Goal: Navigation & Orientation: Find specific page/section

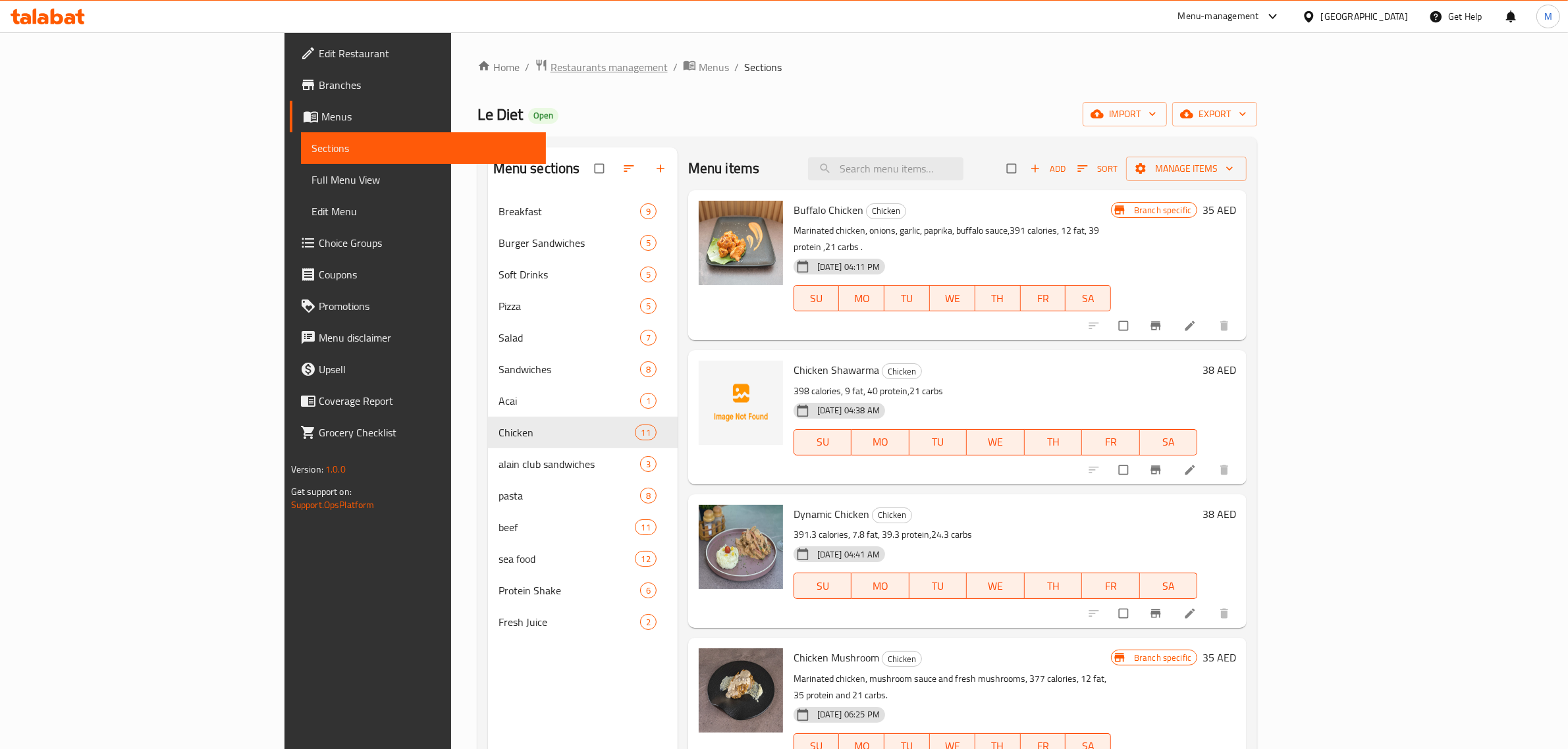
click at [551, 73] on span "Restaurants management" at bounding box center [609, 67] width 117 height 15
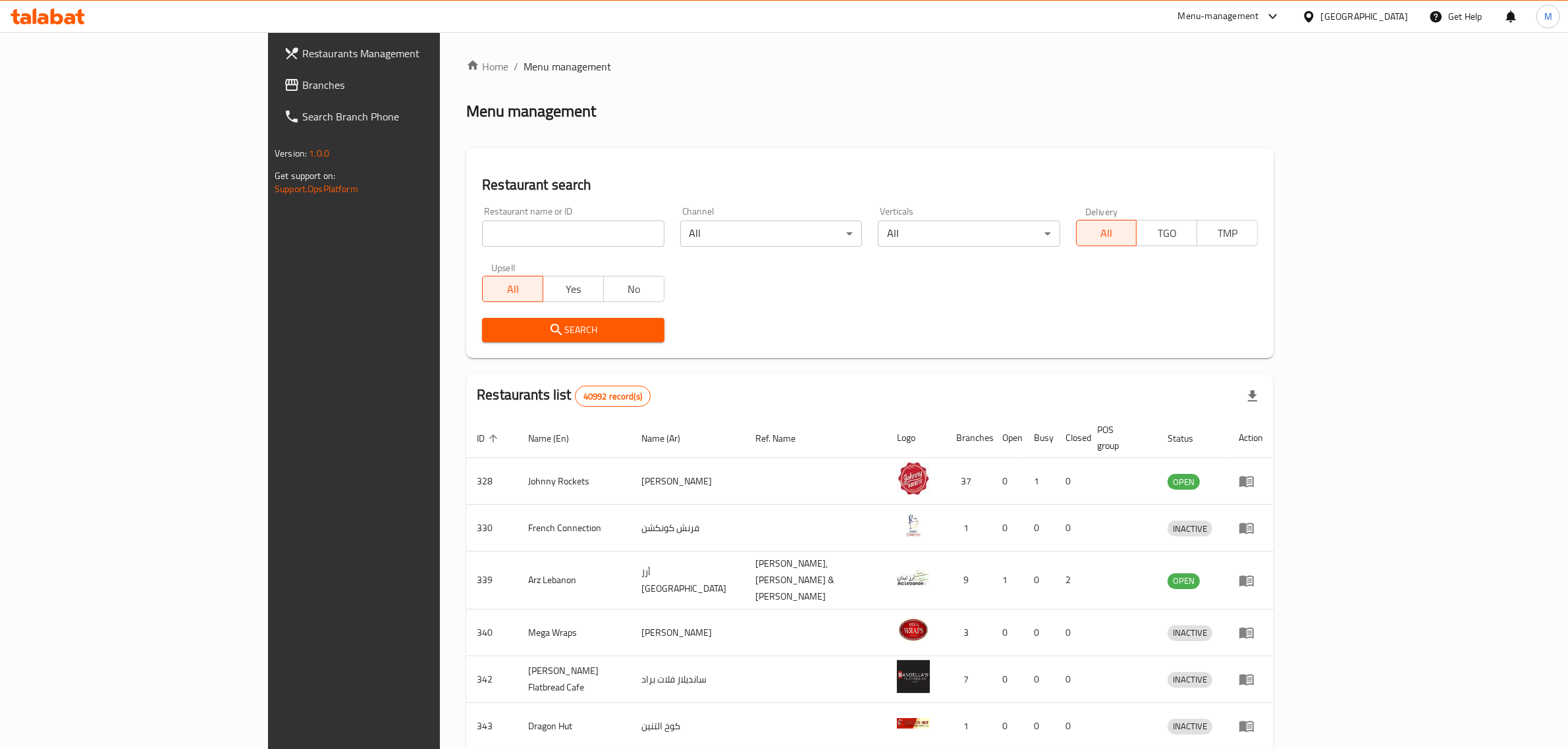
click at [1338, 13] on div "[GEOGRAPHIC_DATA]" at bounding box center [1364, 16] width 86 height 14
click at [1237, 135] on div "Egypt" at bounding box center [1264, 135] width 108 height 31
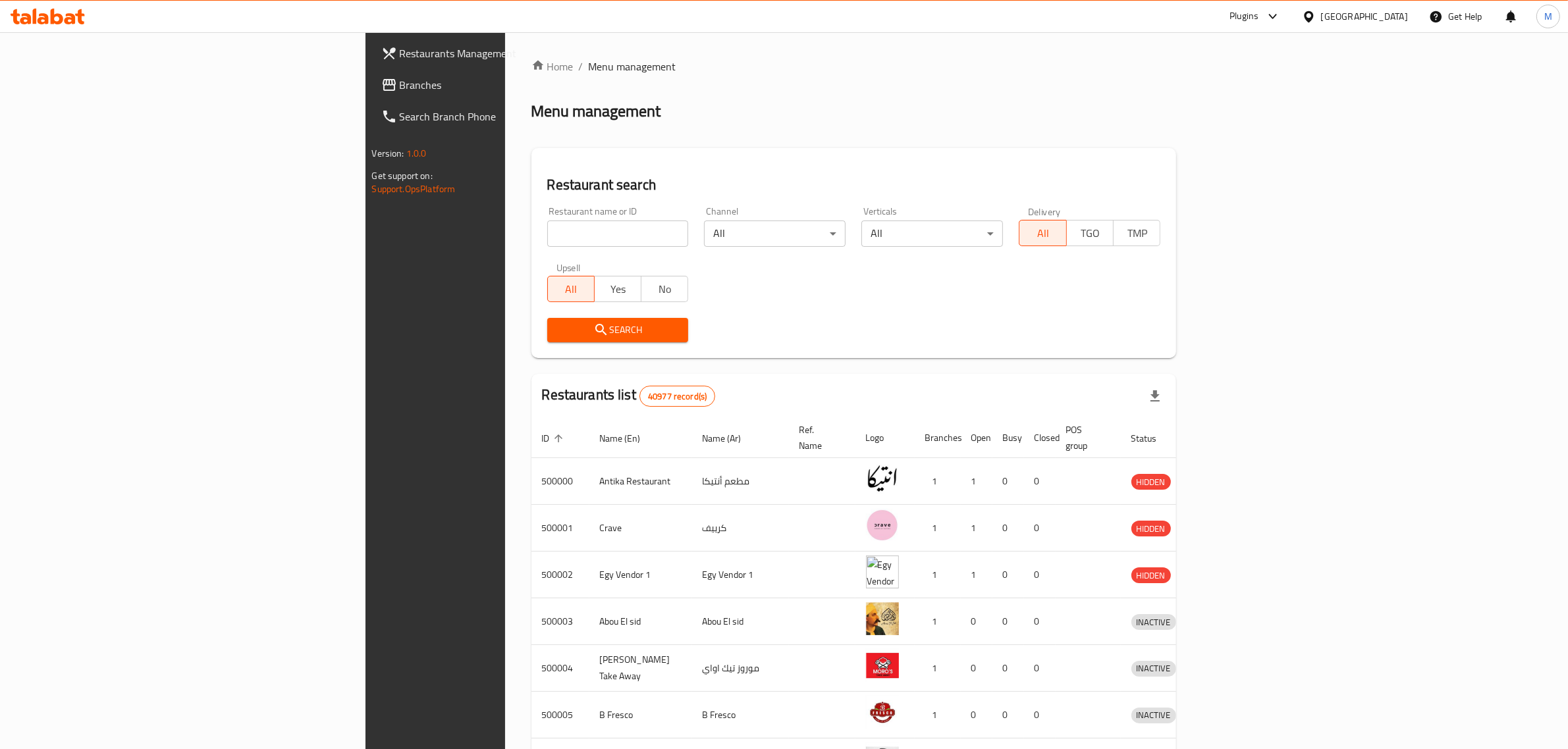
click at [400, 80] on span "Branches" at bounding box center [508, 85] width 217 height 15
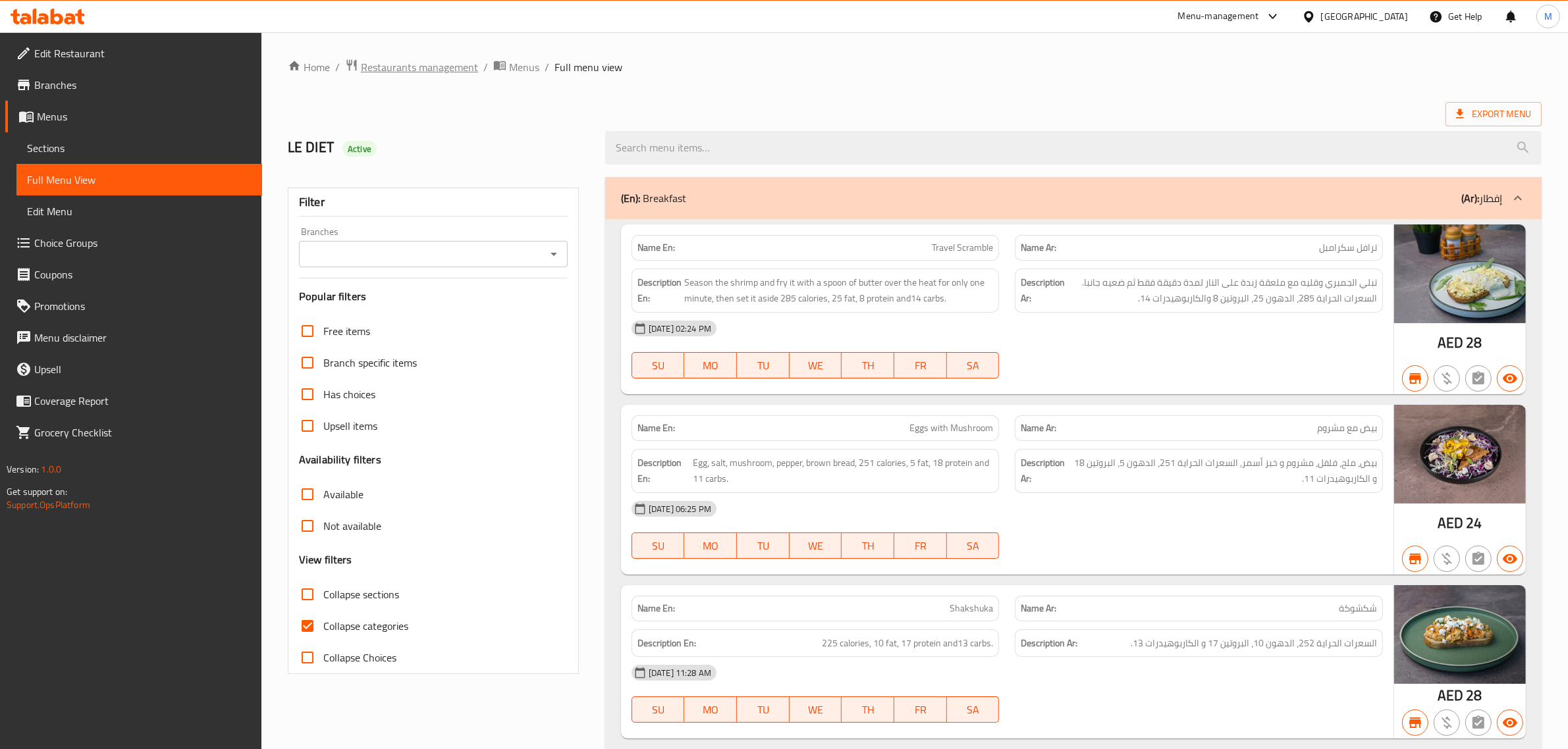
click at [461, 69] on span "Restaurants management" at bounding box center [420, 67] width 117 height 15
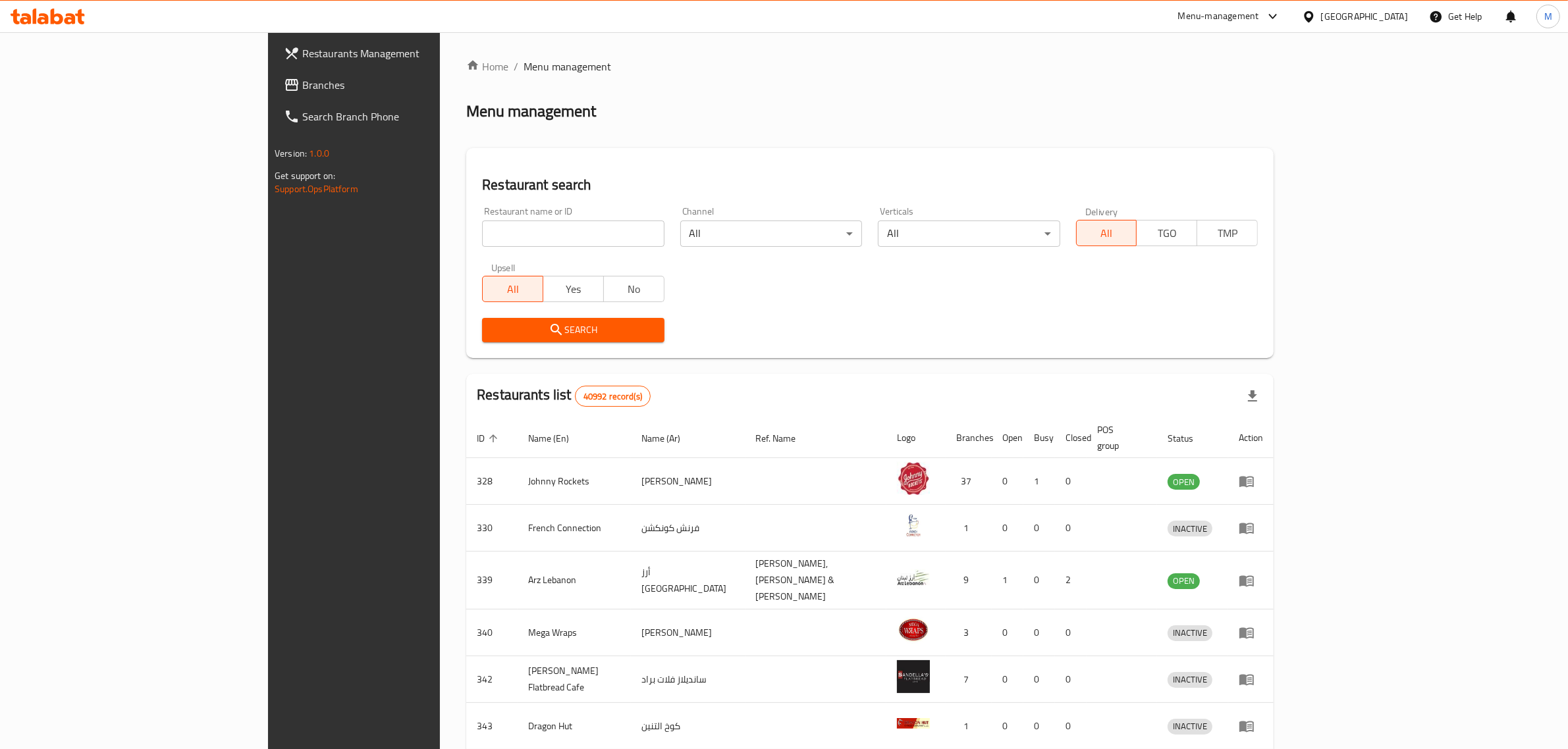
click at [528, 89] on div "Home / Menu management Menu management Restaurant search Restaurant name or ID …" at bounding box center [870, 519] width 807 height 923
click at [1265, 12] on icon at bounding box center [1273, 16] width 15 height 15
click at [1156, 173] on div "Restaurant-Management" at bounding box center [1148, 176] width 104 height 14
